Goal: Task Accomplishment & Management: Complete application form

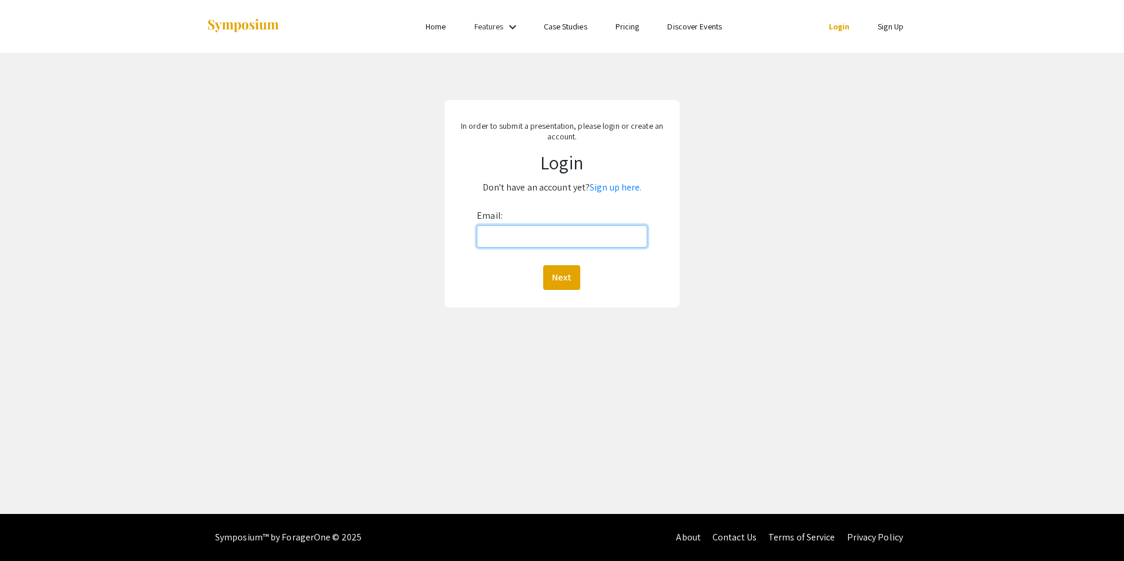
click at [565, 231] on input "Email:" at bounding box center [562, 236] width 170 height 22
type input "[EMAIL_ADDRESS][DOMAIN_NAME]"
click at [557, 281] on button "Next" at bounding box center [561, 277] width 37 height 25
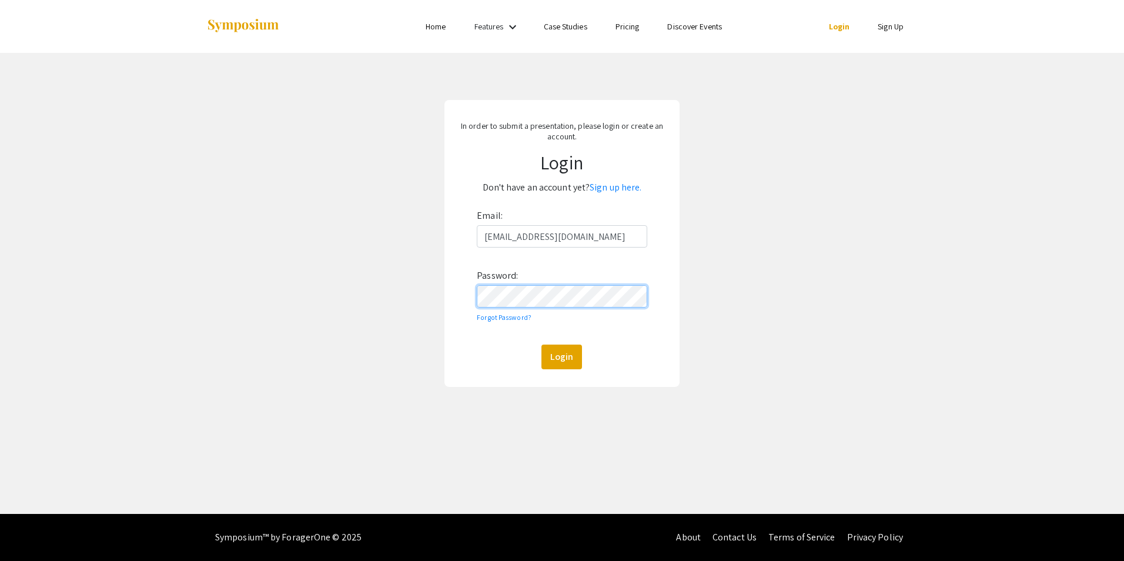
click at [542, 345] on button "Login" at bounding box center [562, 357] width 41 height 25
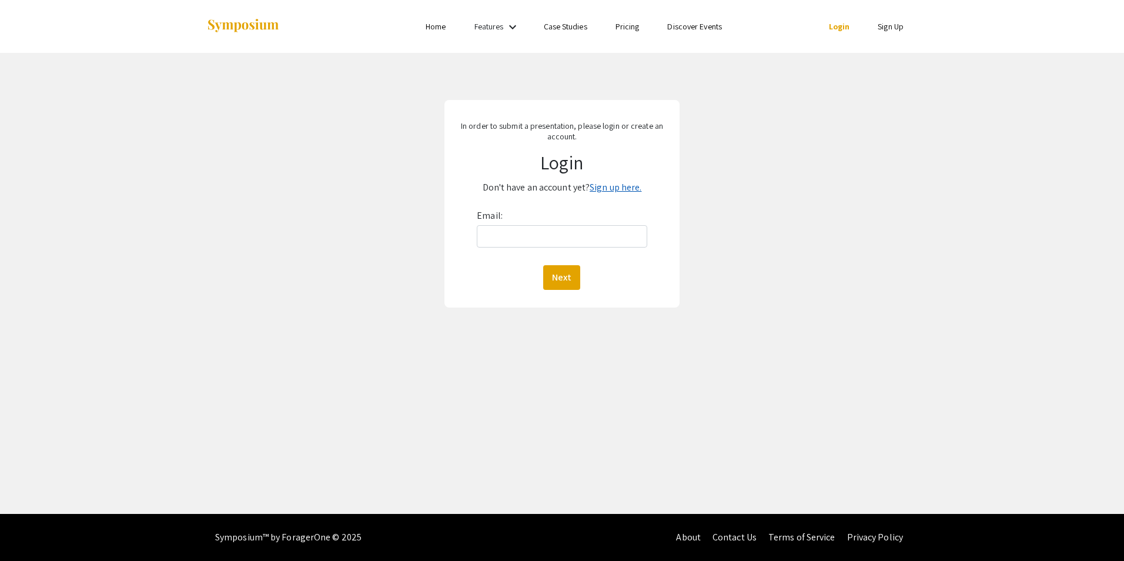
click at [606, 186] on link "Sign up here." at bounding box center [616, 187] width 52 height 12
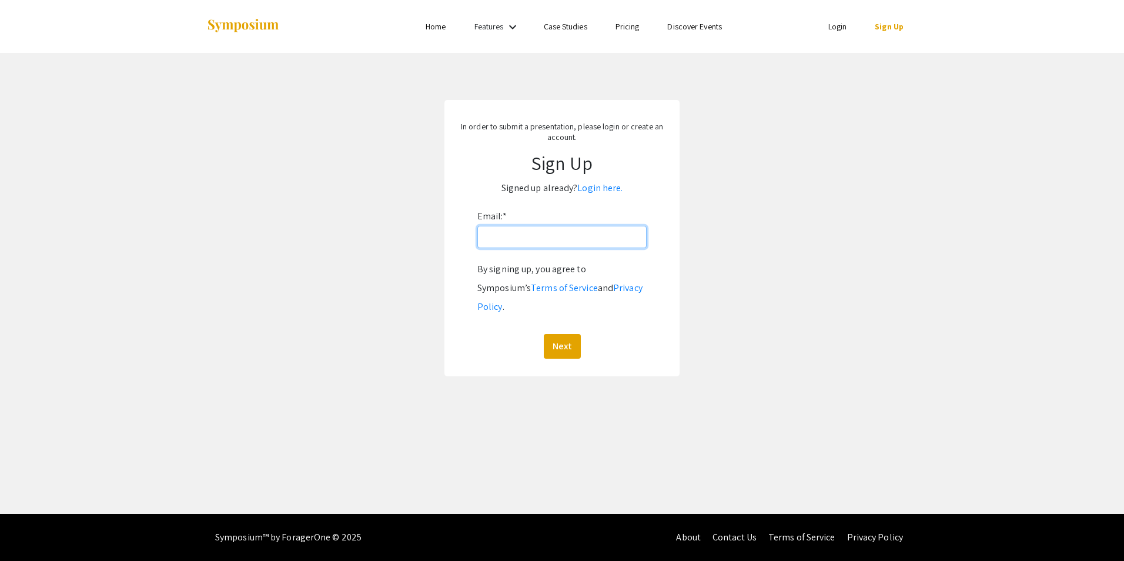
click at [525, 235] on input "Email: *" at bounding box center [562, 237] width 169 height 22
type input "[EMAIL_ADDRESS][DOMAIN_NAME]"
click at [562, 334] on button "Next" at bounding box center [562, 346] width 37 height 25
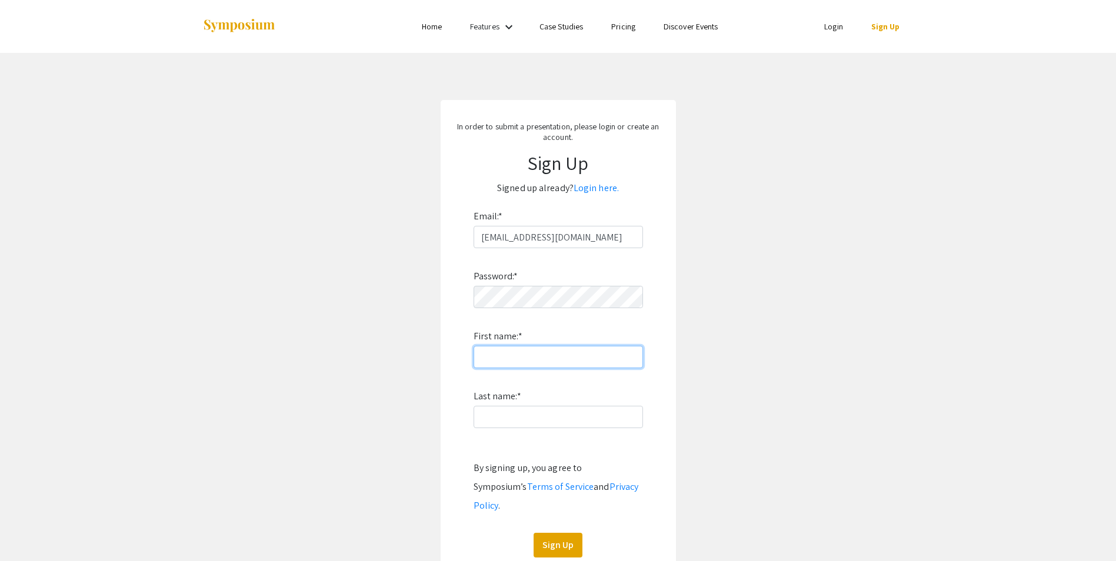
click at [492, 355] on input "First name: *" at bounding box center [557, 357] width 169 height 22
type input "Leon"
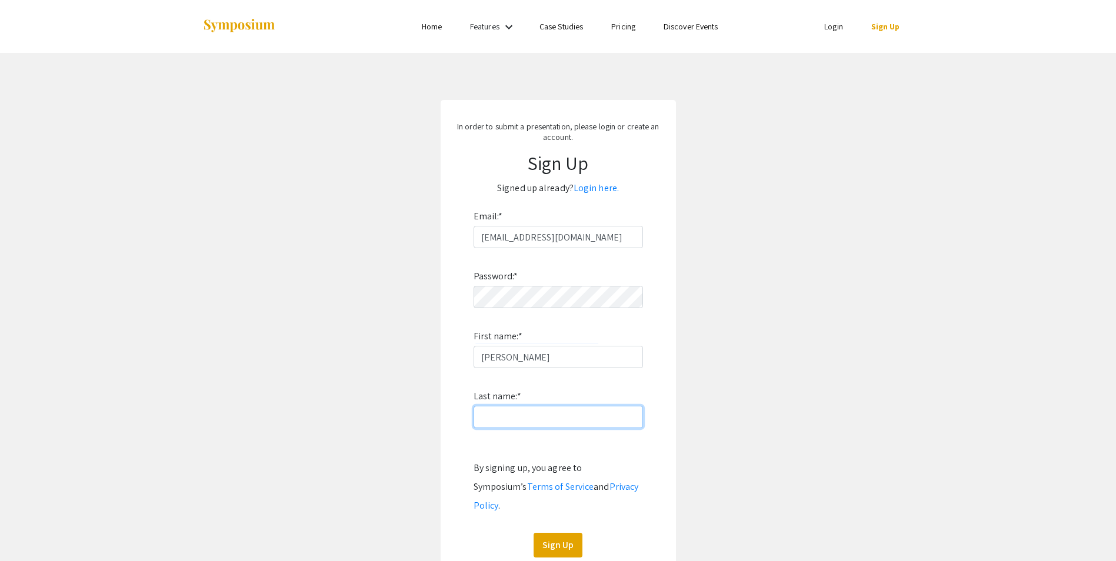
click at [489, 416] on input "Last name: *" at bounding box center [557, 417] width 169 height 22
type input "Adj"
click at [565, 533] on button "Sign Up" at bounding box center [557, 545] width 49 height 25
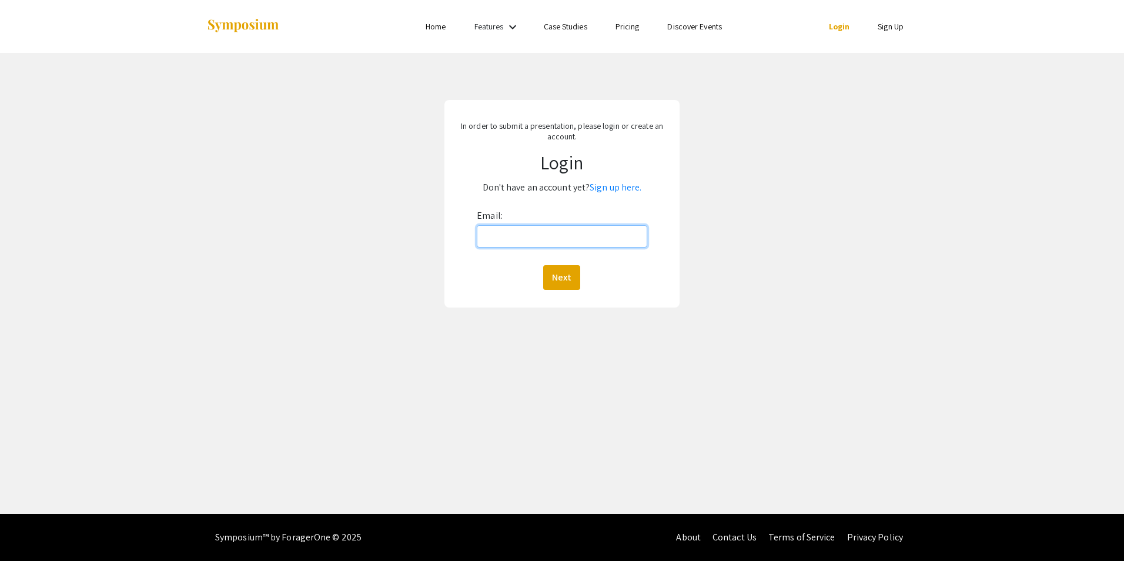
click at [488, 231] on input "Email:" at bounding box center [562, 236] width 170 height 22
type input "[EMAIL_ADDRESS][DOMAIN_NAME]"
click at [563, 278] on button "Next" at bounding box center [561, 277] width 37 height 25
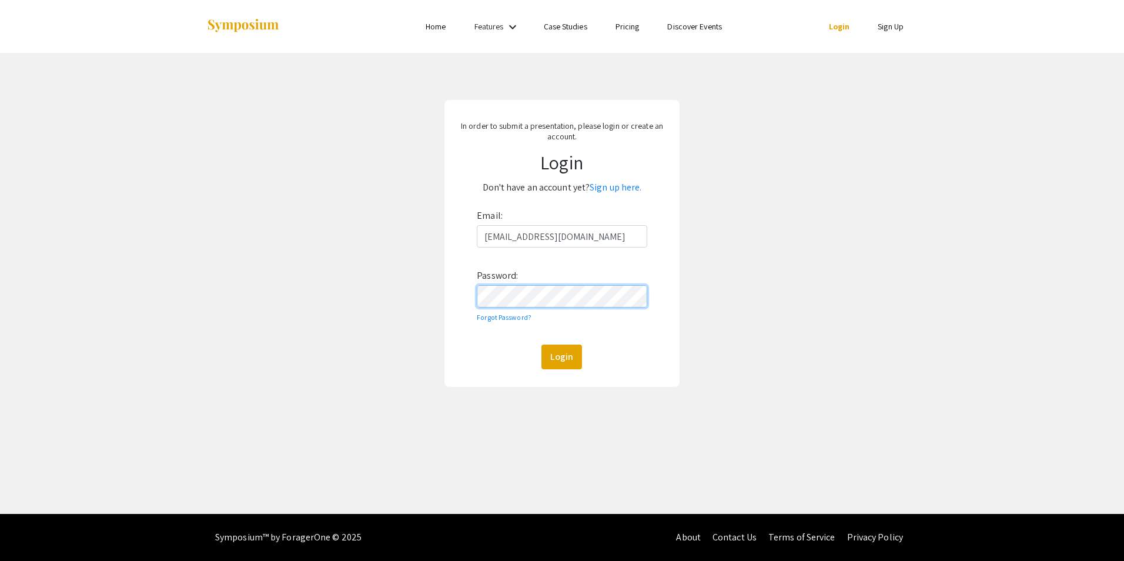
click at [542, 345] on button "Login" at bounding box center [562, 357] width 41 height 25
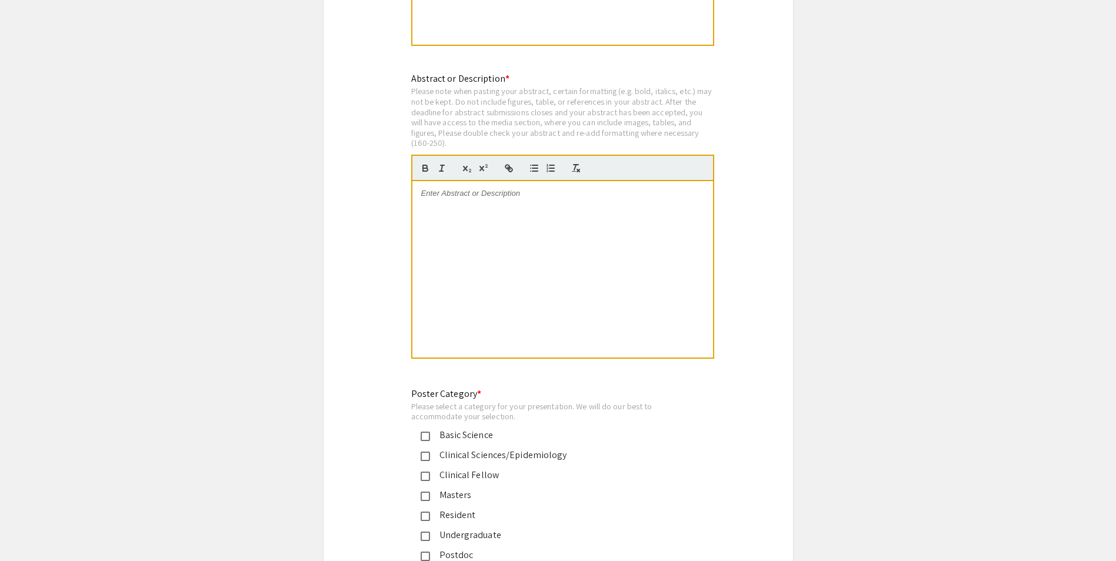
scroll to position [2332, 0]
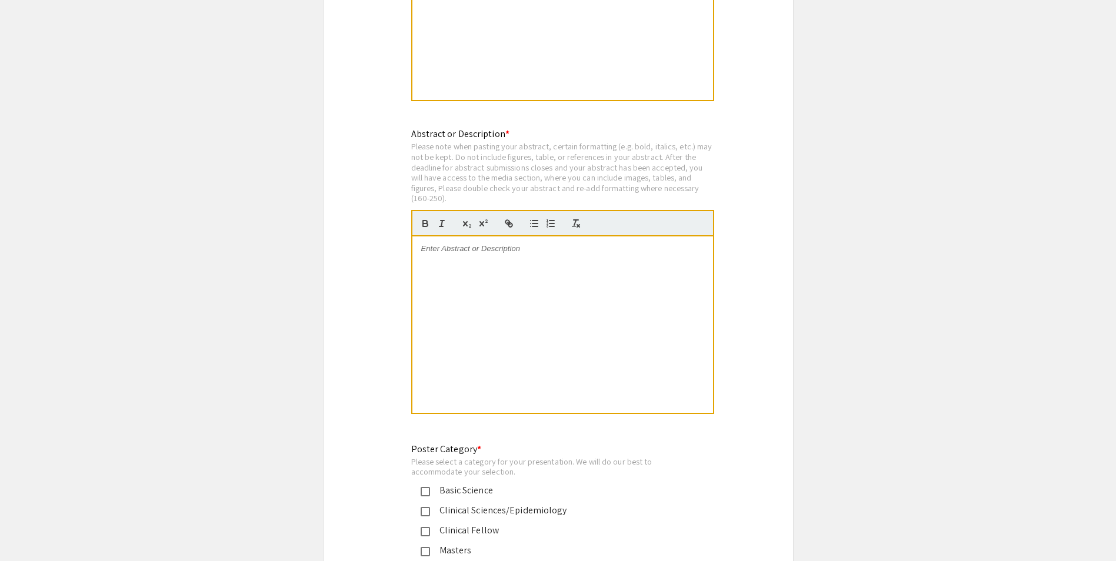
click at [512, 249] on div at bounding box center [562, 324] width 301 height 176
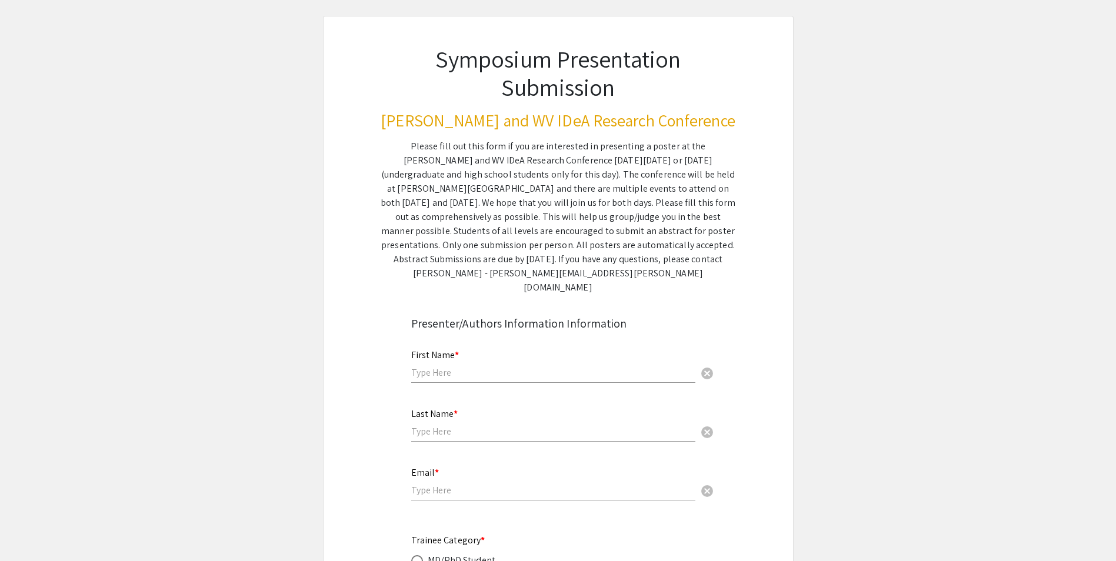
scroll to position [0, 0]
